Goal: Task Accomplishment & Management: Manage account settings

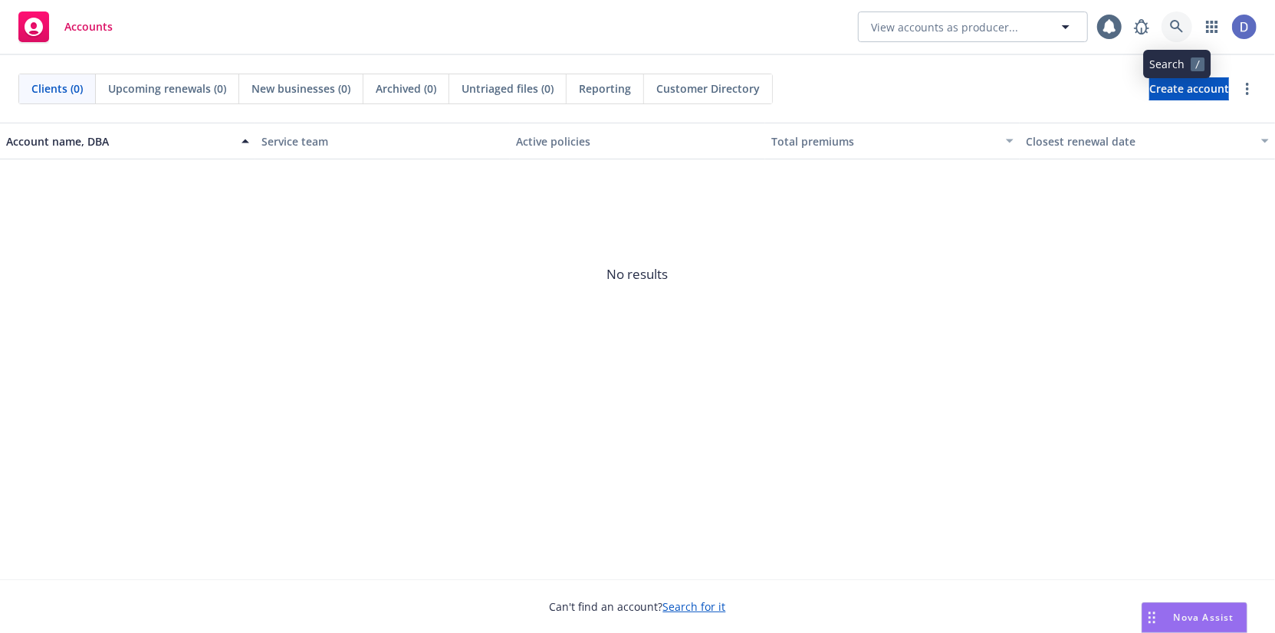
click at [1163, 20] on link at bounding box center [1177, 27] width 31 height 31
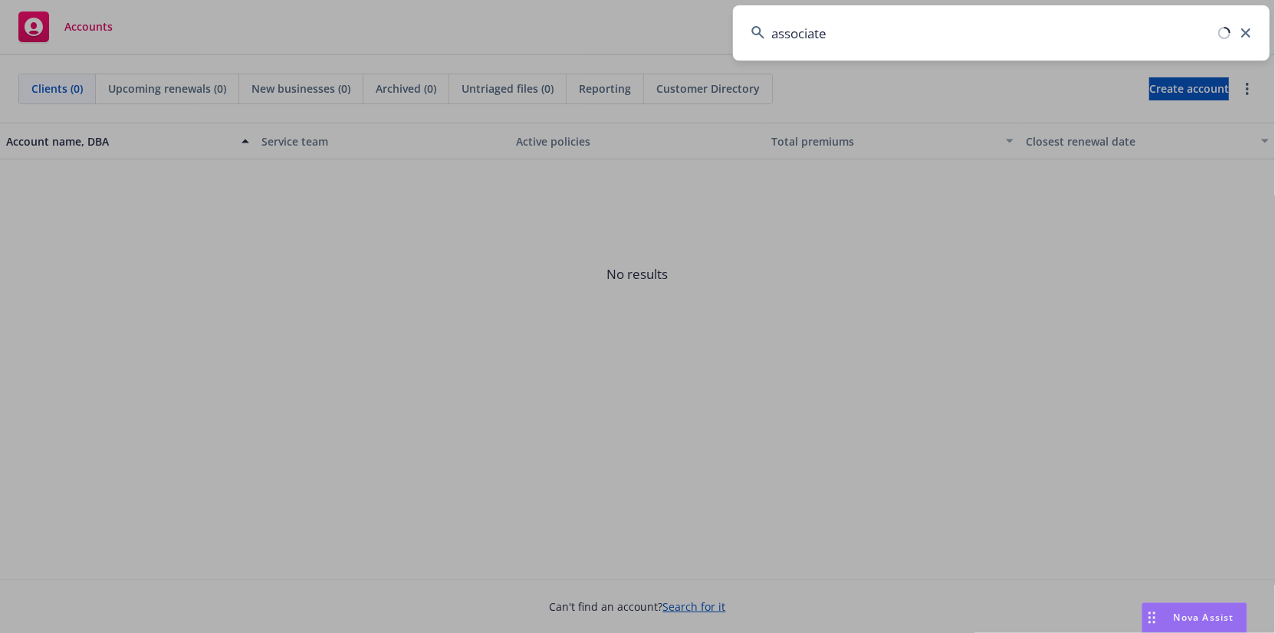
type input "associated"
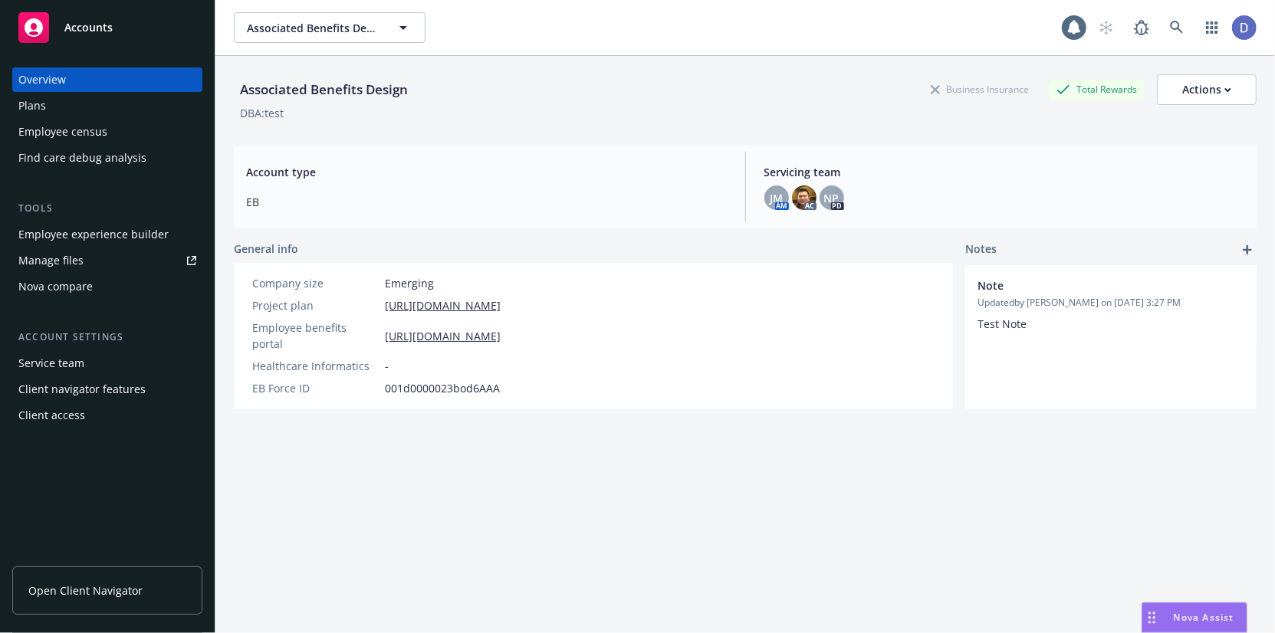
click at [83, 409] on div "Client access" at bounding box center [107, 415] width 178 height 25
